Goal: Book appointment/travel/reservation

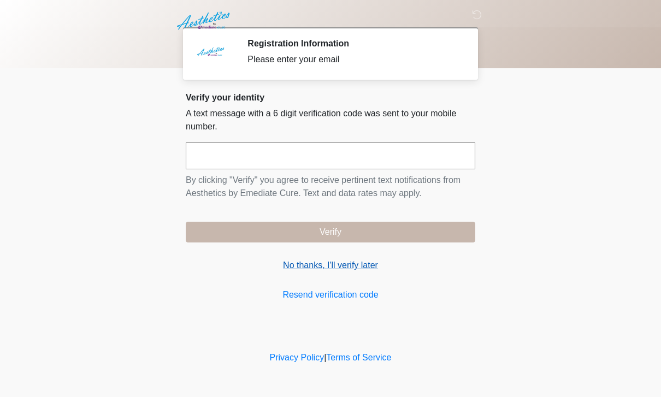
click at [354, 270] on link "No thanks, I'll verify later" at bounding box center [330, 265] width 289 height 13
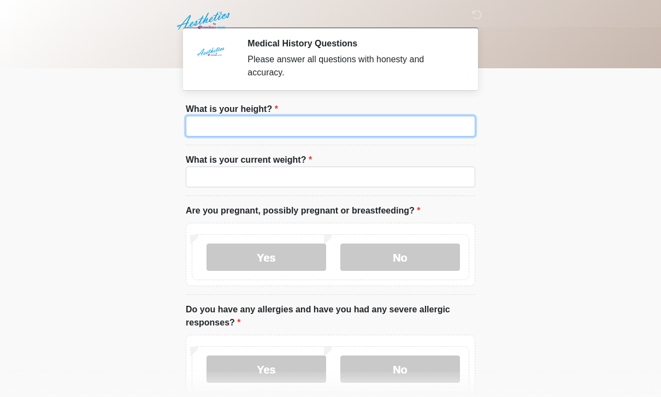
click at [373, 136] on input "What is your height?" at bounding box center [330, 126] width 289 height 21
type input "***"
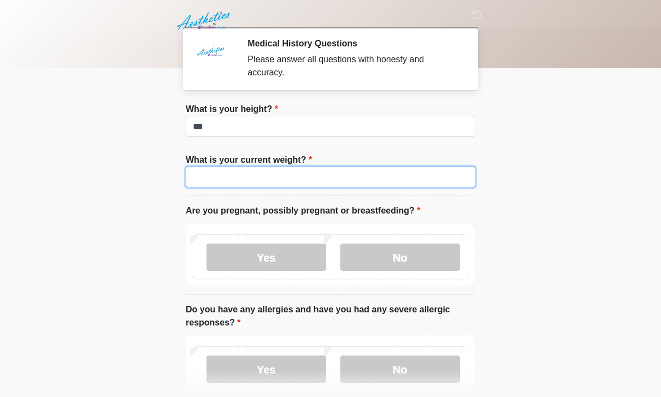
click at [290, 174] on input "What is your current weight?" at bounding box center [330, 177] width 289 height 21
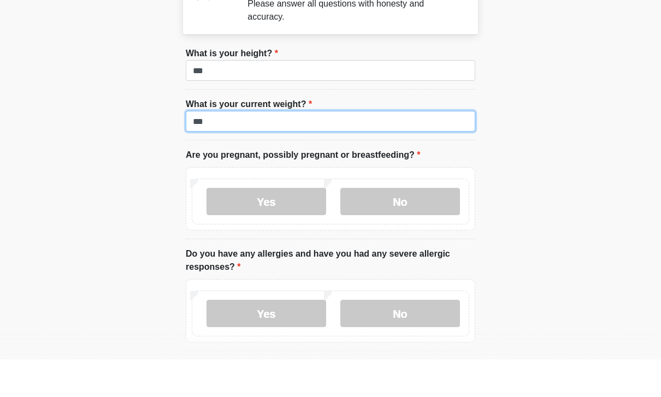
scroll to position [32, 0]
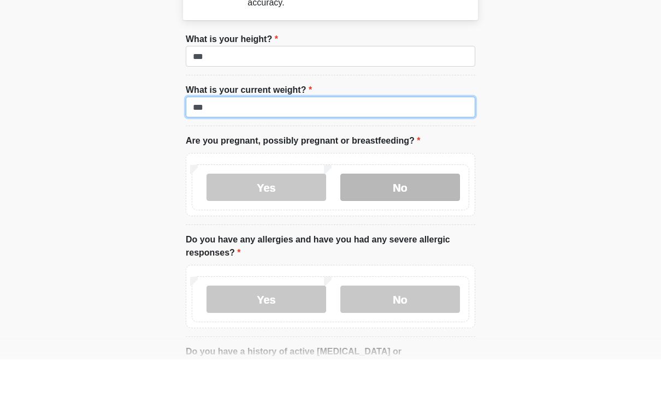
type input "***"
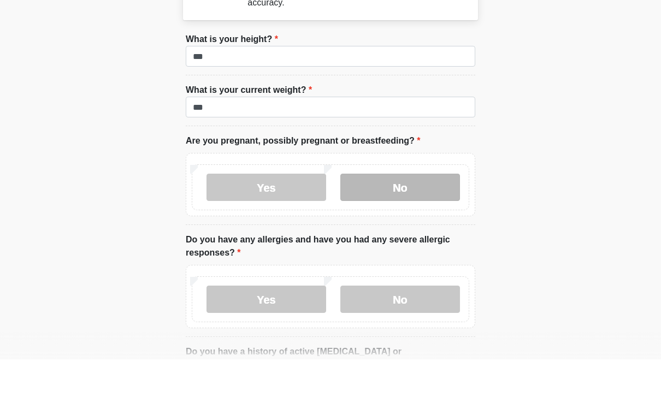
click at [412, 211] on label "No" at bounding box center [400, 224] width 120 height 27
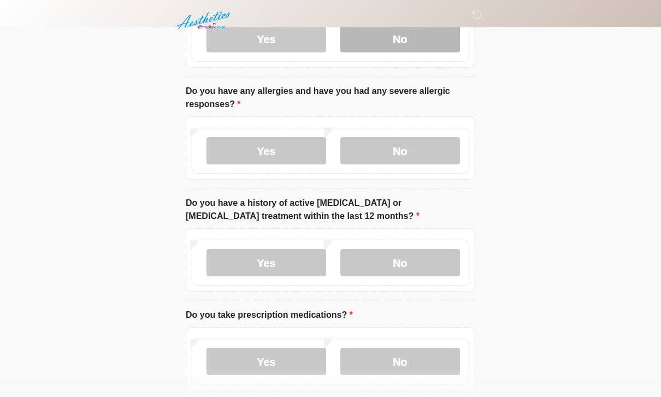
scroll to position [221, 0]
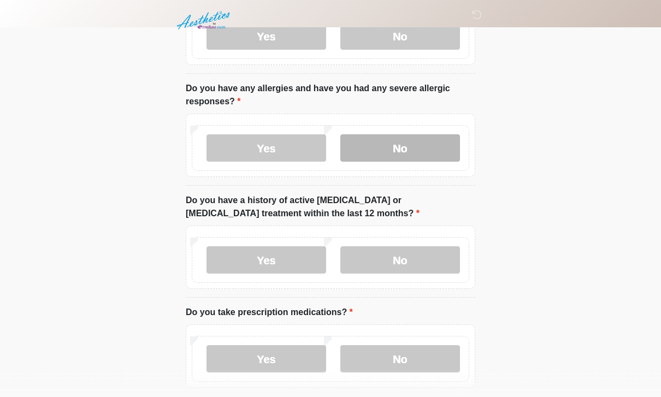
click at [415, 135] on label "No" at bounding box center [400, 148] width 120 height 27
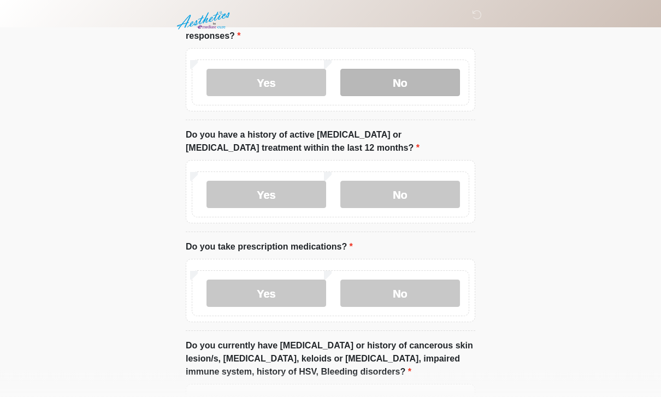
scroll to position [299, 0]
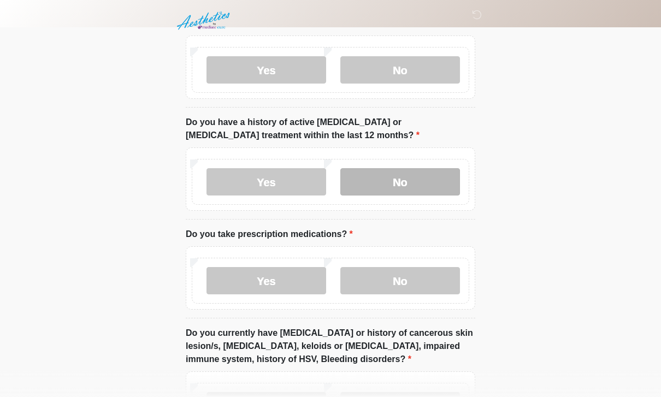
click at [406, 182] on label "No" at bounding box center [400, 181] width 120 height 27
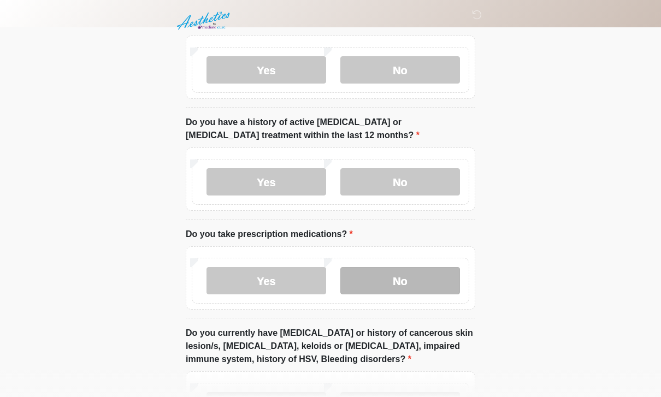
click at [401, 280] on label "No" at bounding box center [400, 280] width 120 height 27
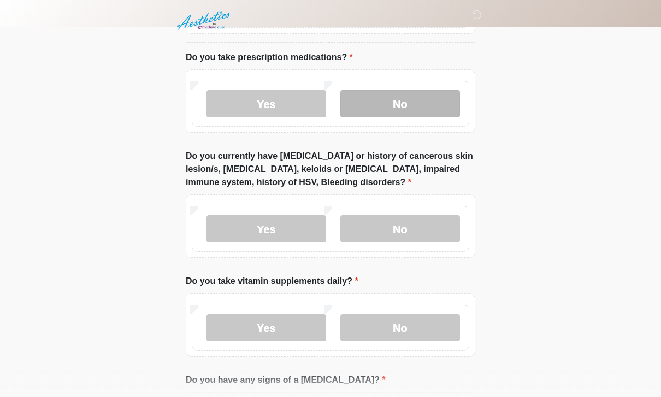
scroll to position [510, 0]
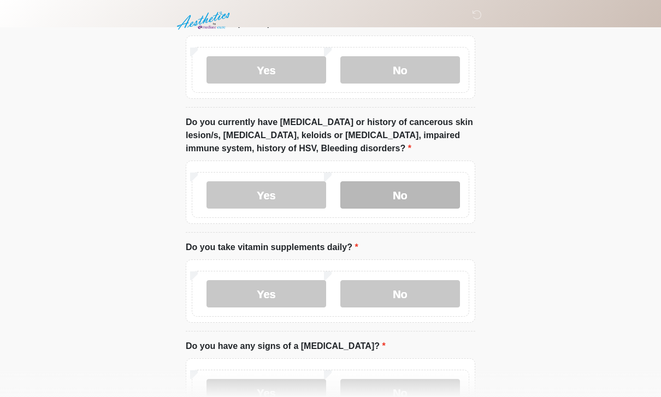
click at [405, 181] on label "No" at bounding box center [400, 194] width 120 height 27
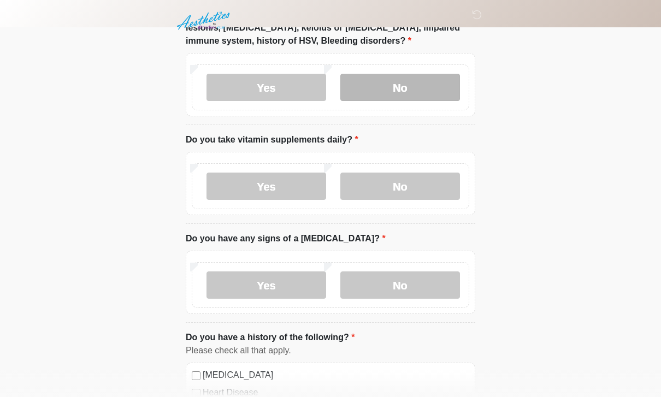
scroll to position [619, 0]
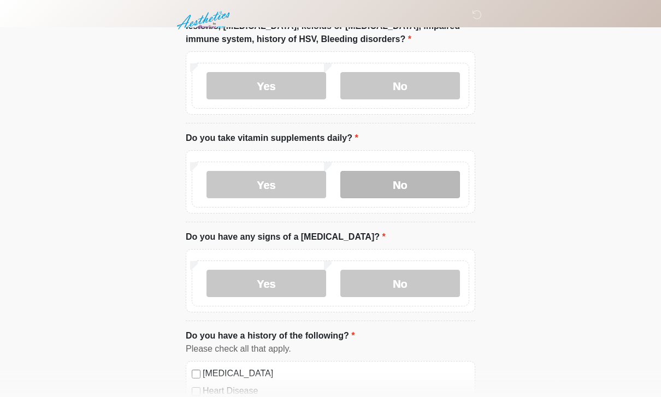
click at [410, 186] on label "No" at bounding box center [400, 184] width 120 height 27
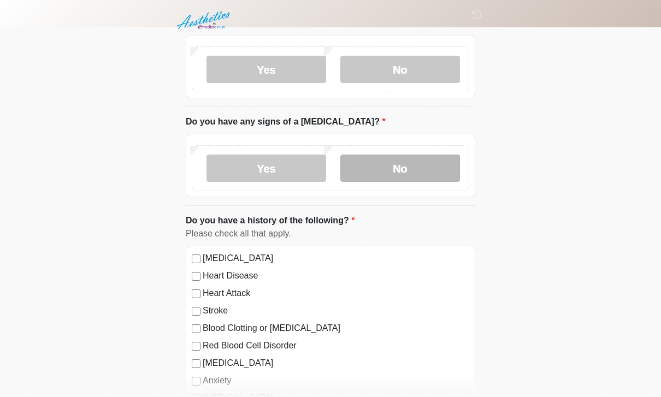
click at [400, 167] on label "No" at bounding box center [400, 168] width 120 height 27
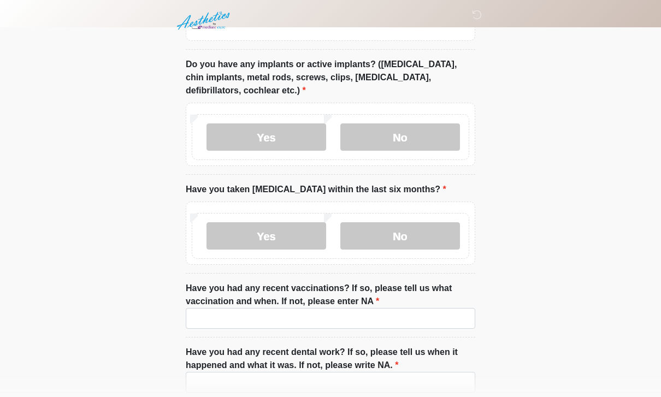
scroll to position [1256, 0]
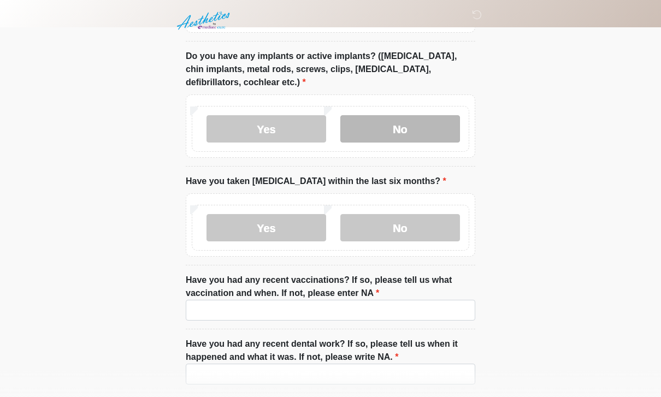
click at [394, 122] on label "No" at bounding box center [400, 128] width 120 height 27
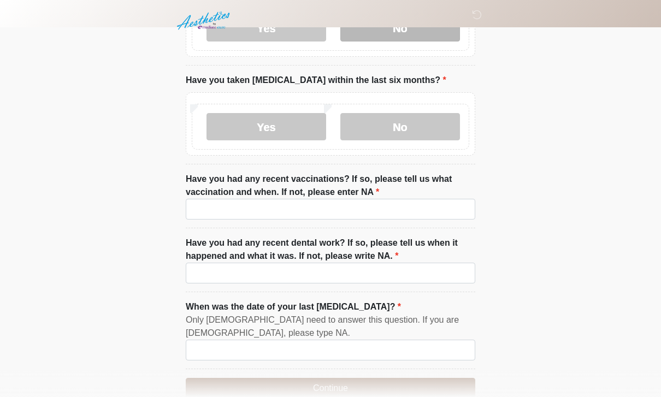
scroll to position [1358, 0]
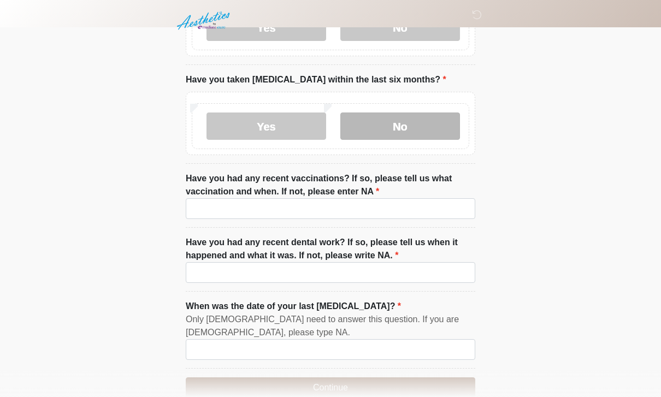
click at [379, 129] on label "No" at bounding box center [400, 125] width 120 height 27
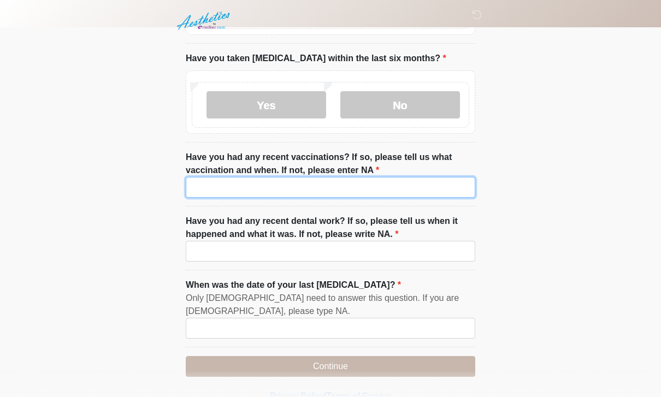
click at [385, 183] on input "Have you had any recent vaccinations? If so, please tell us what vaccination an…" at bounding box center [330, 187] width 289 height 21
type input "*********"
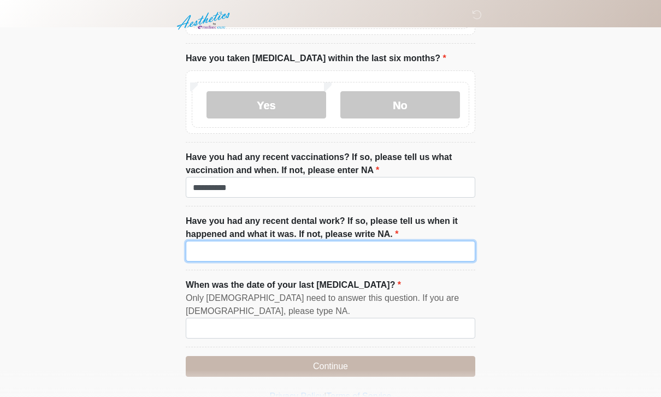
click at [285, 255] on input "Have you had any recent dental work? If so, please tell us when it happened and…" at bounding box center [330, 251] width 289 height 21
type input "*********"
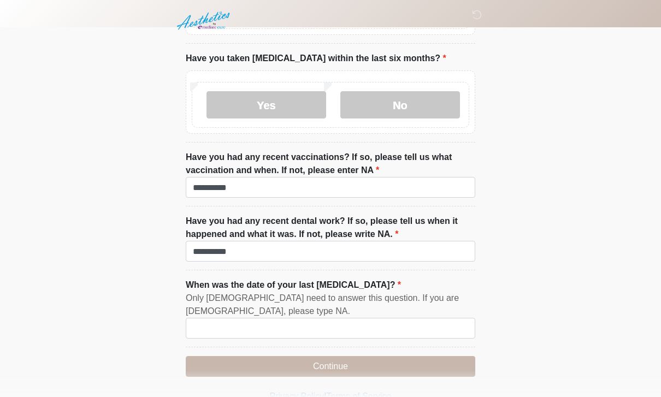
click at [270, 302] on div "Only [DEMOGRAPHIC_DATA] need to answer this question. If you are [DEMOGRAPHIC_D…" at bounding box center [330, 305] width 289 height 26
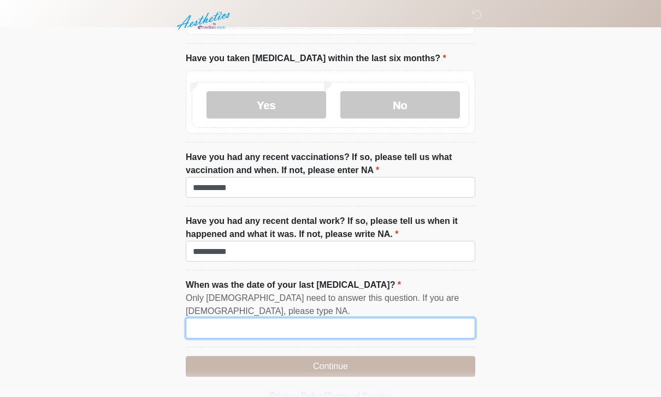
click at [373, 334] on input "When was the date of your last [MEDICAL_DATA]?" at bounding box center [330, 328] width 289 height 21
type input "*"
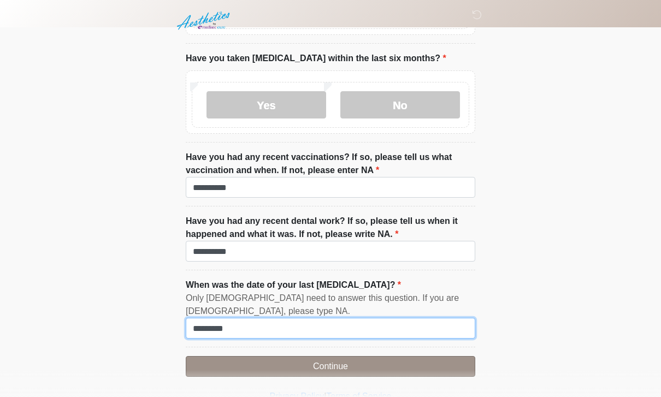
type input "*********"
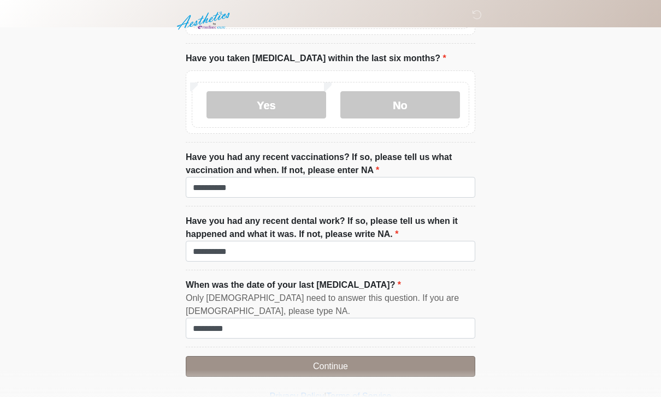
click at [282, 359] on button "Continue" at bounding box center [330, 366] width 289 height 21
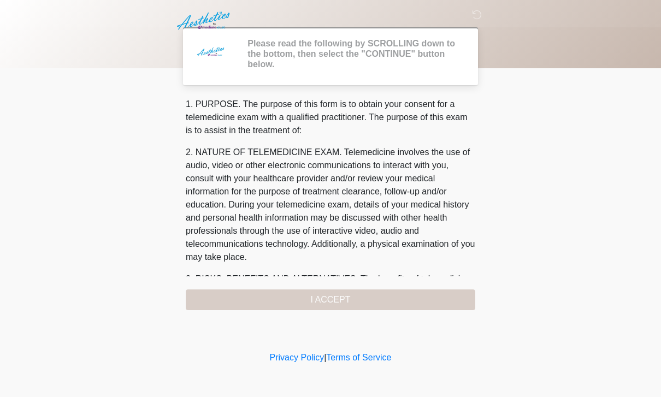
scroll to position [0, 0]
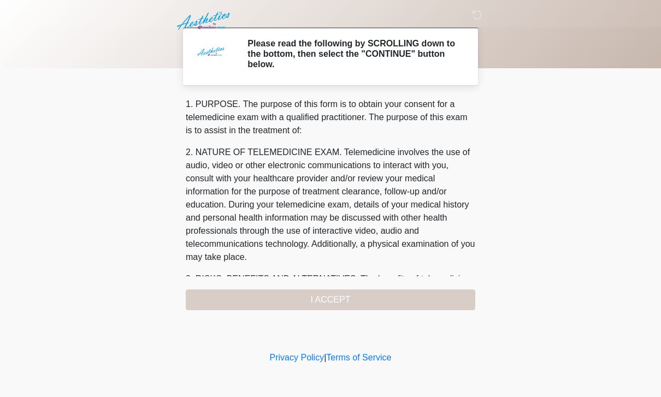
click at [391, 295] on div "1. PURPOSE. The purpose of this form is to obtain your consent for a telemedici…" at bounding box center [330, 204] width 289 height 212
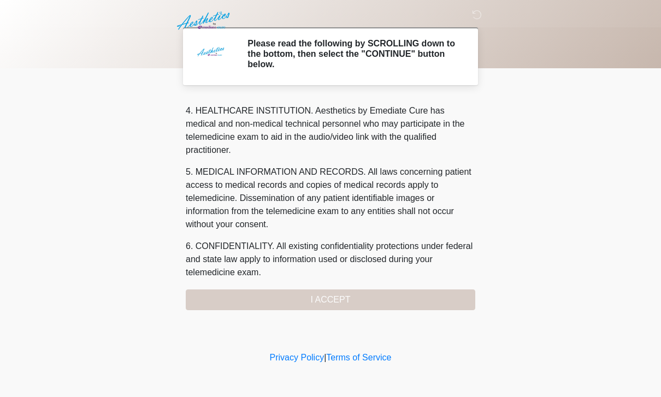
click at [396, 295] on div "1. PURPOSE. The purpose of this form is to obtain your consent for a telemedici…" at bounding box center [330, 204] width 289 height 212
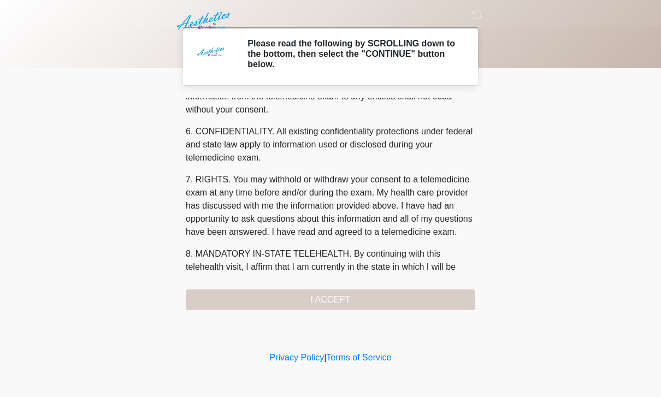
click at [364, 305] on div "1. PURPOSE. The purpose of this form is to obtain your consent for a telemedici…" at bounding box center [330, 204] width 289 height 212
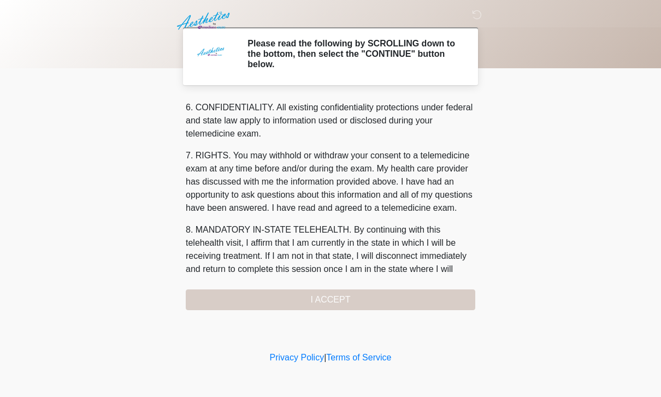
click at [348, 306] on div "1. PURPOSE. The purpose of this form is to obtain your consent for a telemedici…" at bounding box center [330, 204] width 289 height 212
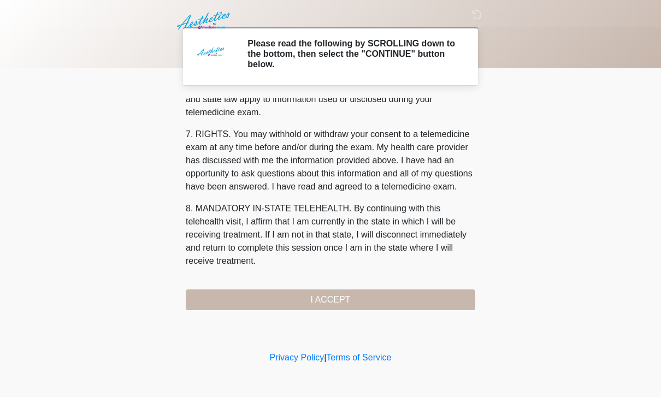
scroll to position [468, 0]
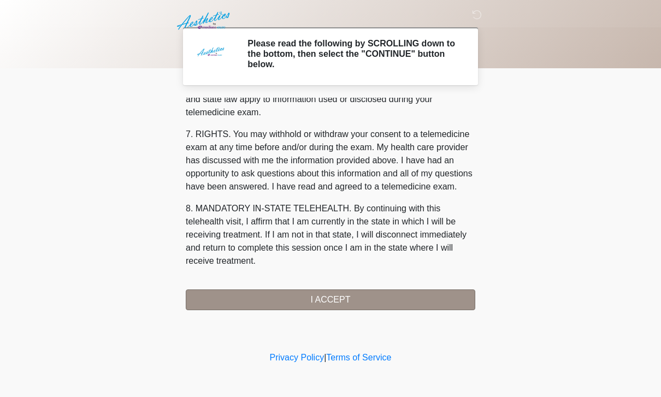
click at [281, 304] on button "I ACCEPT" at bounding box center [330, 299] width 289 height 21
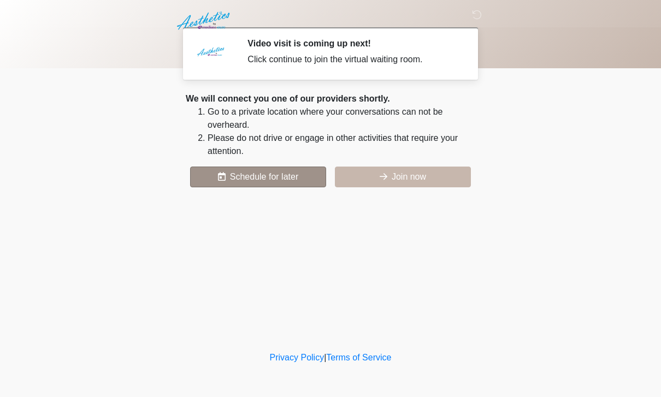
click at [283, 174] on button "Schedule for later" at bounding box center [258, 177] width 136 height 21
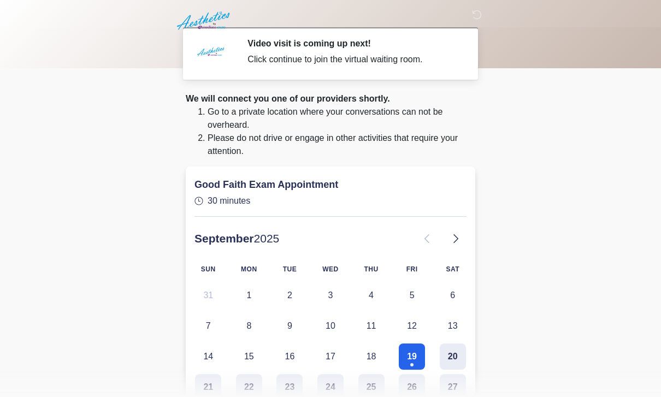
click at [566, 223] on body "‎ ‎ ‎ Video visit is coming up next! Click continue to join the virtual waiting…" at bounding box center [330, 198] width 661 height 397
click at [558, 186] on body "‎ ‎ ‎ Video visit is coming up next! Click continue to join the virtual waiting…" at bounding box center [330, 198] width 661 height 397
click at [551, 216] on body "‎ ‎ ‎ Video visit is coming up next! Click continue to join the virtual waiting…" at bounding box center [330, 198] width 661 height 397
click at [593, 236] on body "‎ ‎ ‎ Video visit is coming up next! Click continue to join the virtual waiting…" at bounding box center [330, 198] width 661 height 397
click at [126, 259] on body "‎ ‎ ‎ Video visit is coming up next! Click continue to join the virtual waiting…" at bounding box center [330, 198] width 661 height 397
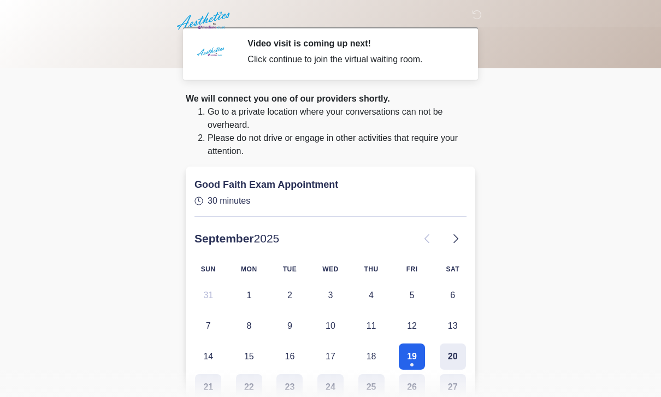
click at [295, 120] on li "Go to a private location where your conversations can not be overheard." at bounding box center [341, 118] width 268 height 26
click at [390, 122] on li "Go to a private location where your conversations can not be overheard." at bounding box center [341, 118] width 268 height 26
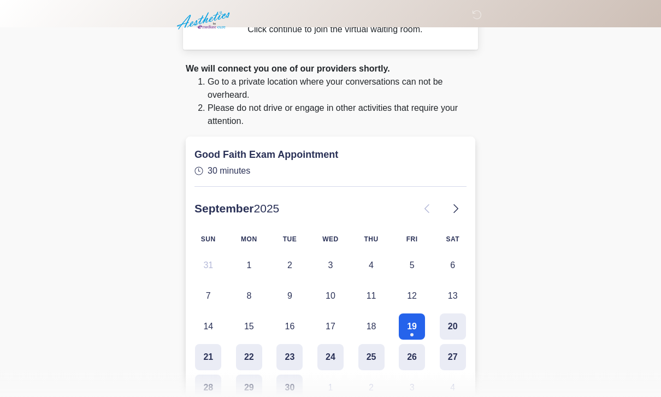
scroll to position [29, 0]
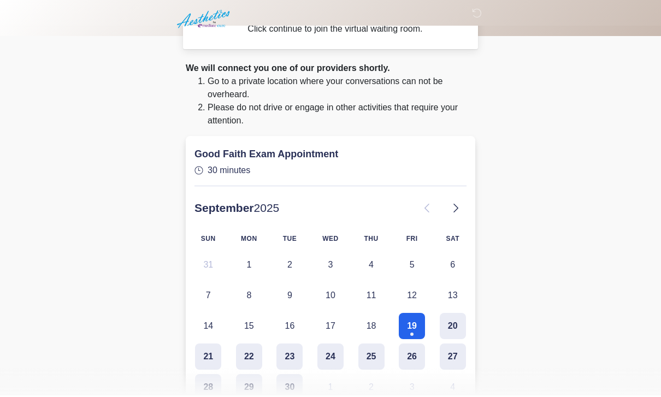
click at [537, 123] on body "‎ ‎ ‎ Video visit is coming up next! Click continue to join the virtual waiting…" at bounding box center [330, 169] width 661 height 397
click at [353, 143] on div "Good Faith Exam Appointment 30 minutes" at bounding box center [330, 165] width 272 height 46
click at [265, 154] on h1 "Good Faith Exam Appointment" at bounding box center [296, 155] width 205 height 11
click at [346, 111] on li "Please do not drive or engage in other activities that require your attention." at bounding box center [341, 116] width 268 height 26
click at [434, 122] on li "Please do not drive or engage in other activities that require your attention." at bounding box center [341, 116] width 268 height 26
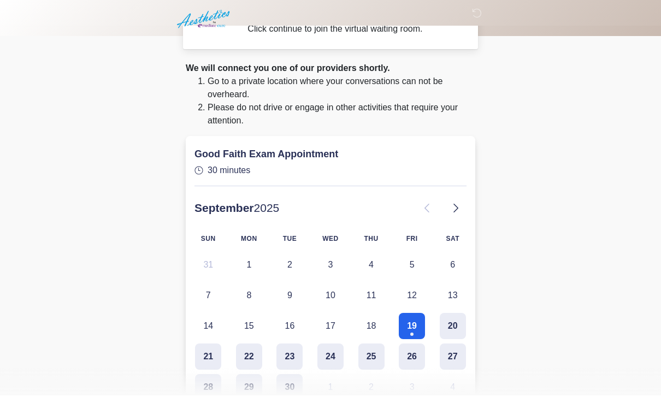
click at [166, 258] on body "‎ ‎ ‎ Video visit is coming up next! Click continue to join the virtual waiting…" at bounding box center [330, 169] width 661 height 397
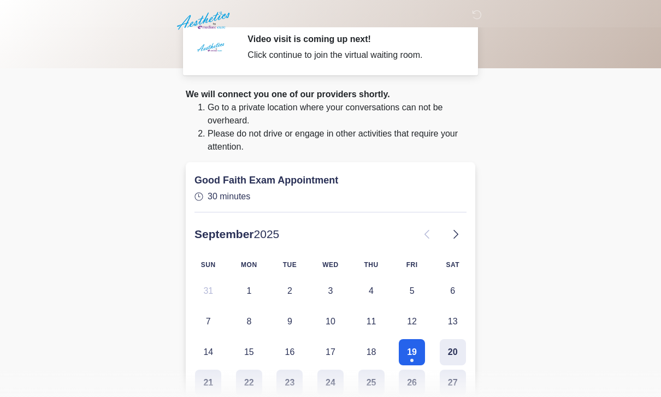
scroll to position [0, 0]
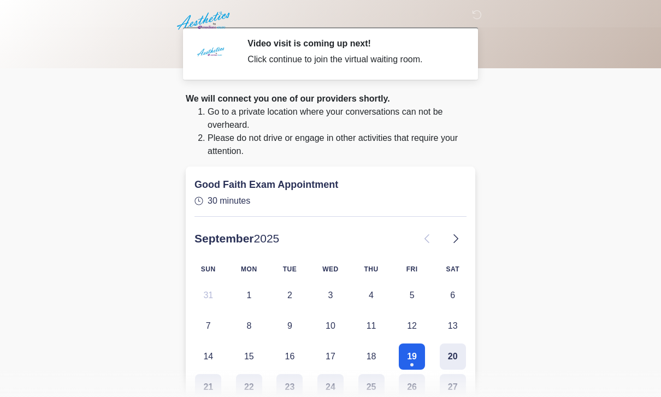
click at [418, 46] on h2 "Video visit is coming up next!" at bounding box center [352, 43] width 211 height 10
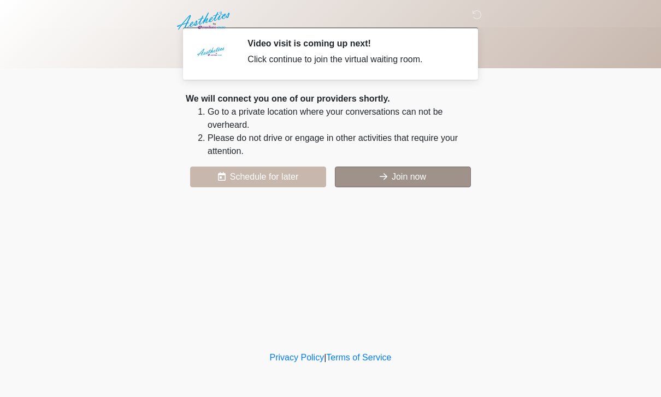
click at [385, 180] on icon at bounding box center [383, 176] width 8 height 9
